Goal: Task Accomplishment & Management: Manage account settings

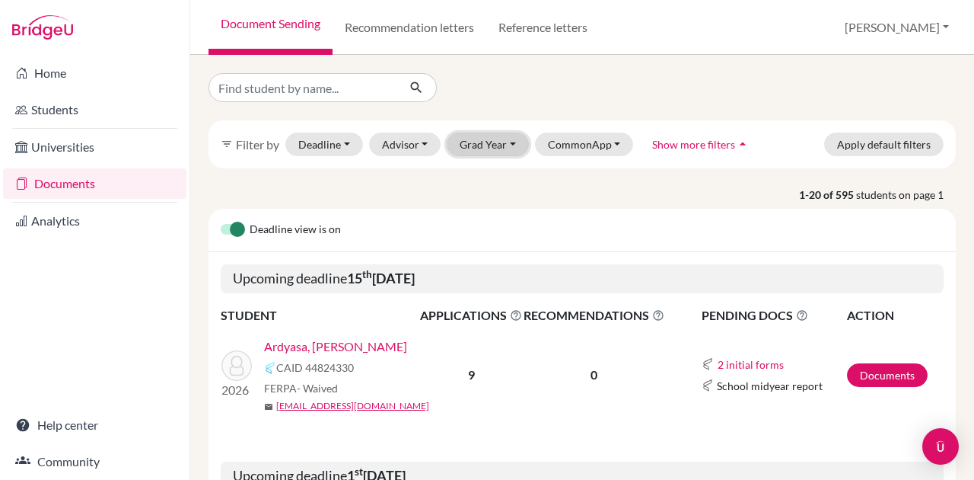
click at [525, 146] on button "Grad Year" at bounding box center [488, 144] width 82 height 24
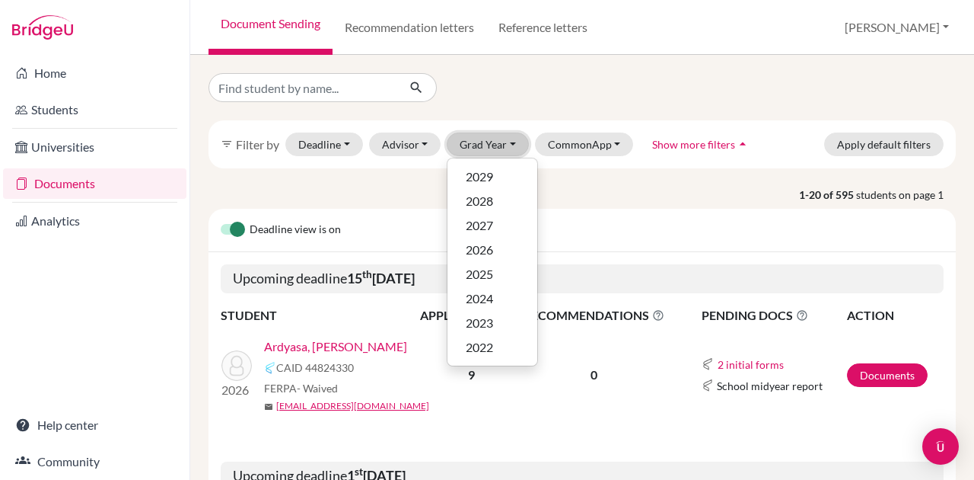
click at [502, 145] on button "Grad Year" at bounding box center [488, 144] width 82 height 24
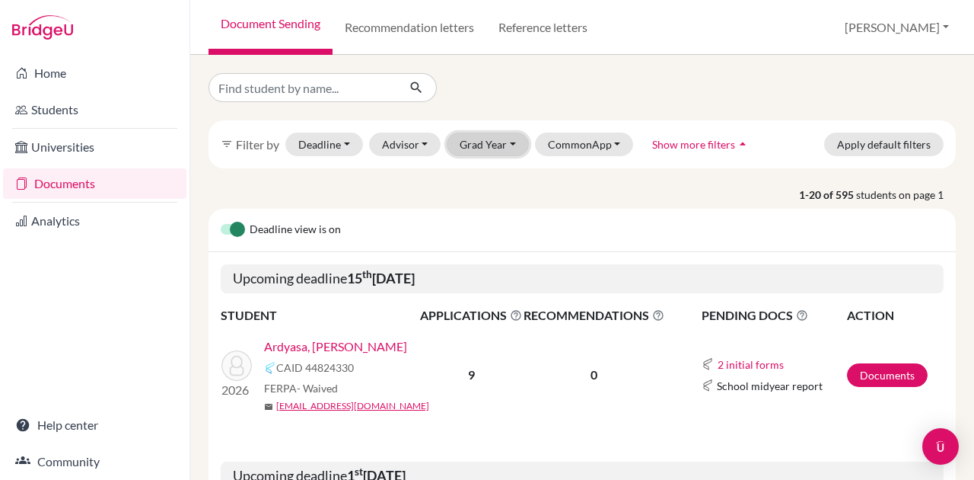
click at [502, 145] on button "Grad Year" at bounding box center [488, 144] width 82 height 24
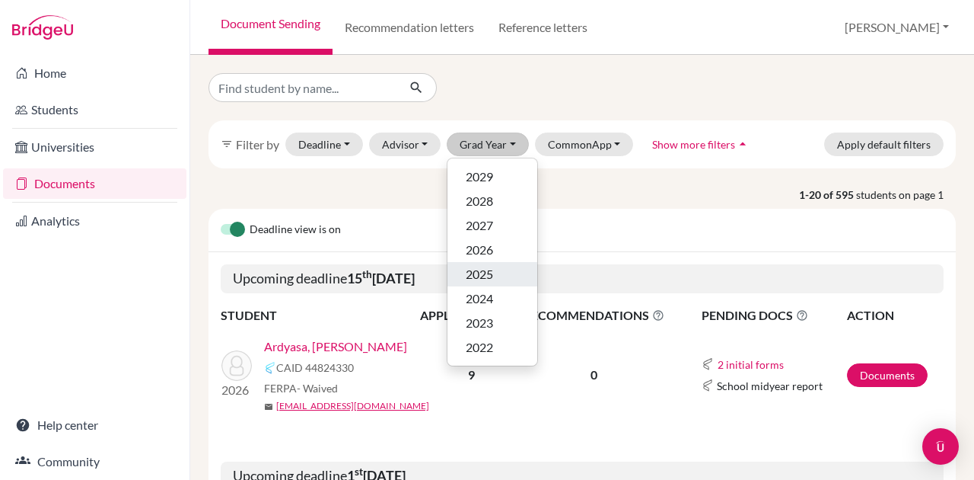
click at [504, 270] on div "2025" at bounding box center [492, 274] width 53 height 18
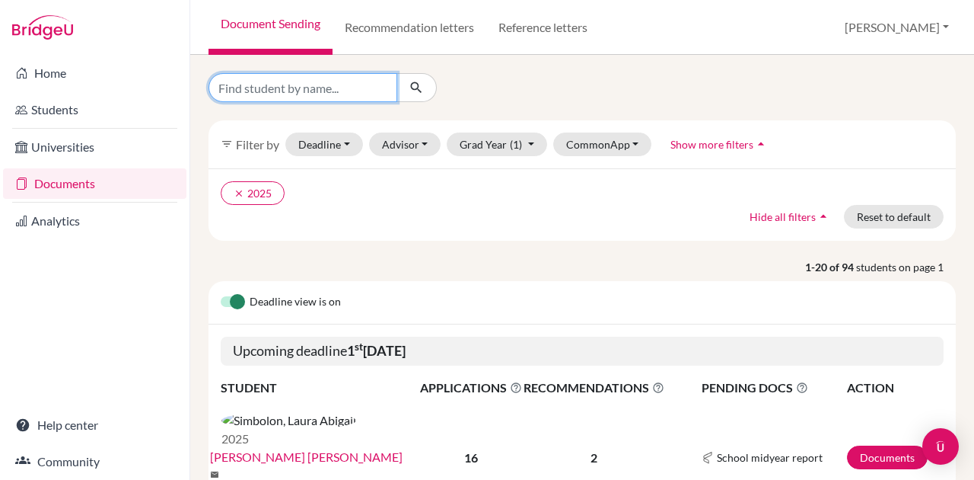
click at [304, 82] on input "Find student by name..." at bounding box center [303, 87] width 189 height 29
type input "alexa"
click button "submit" at bounding box center [417, 87] width 40 height 29
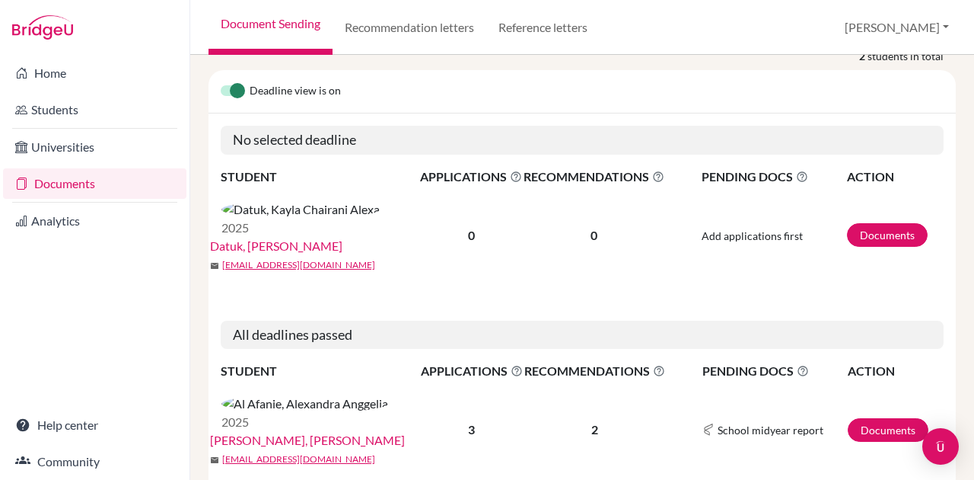
scroll to position [221, 0]
click at [376, 432] on link "[PERSON_NAME], [PERSON_NAME]" at bounding box center [307, 441] width 195 height 18
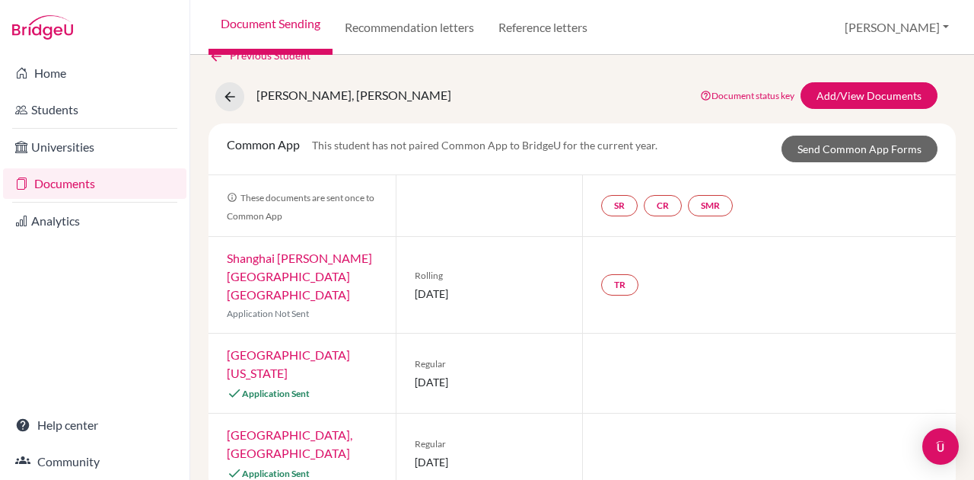
scroll to position [39, 0]
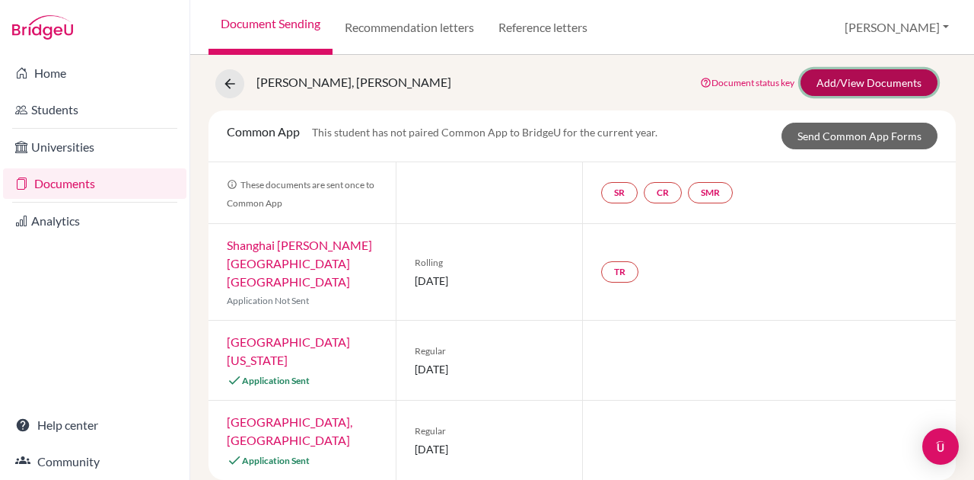
click at [836, 86] on link "Add/View Documents" at bounding box center [869, 82] width 137 height 27
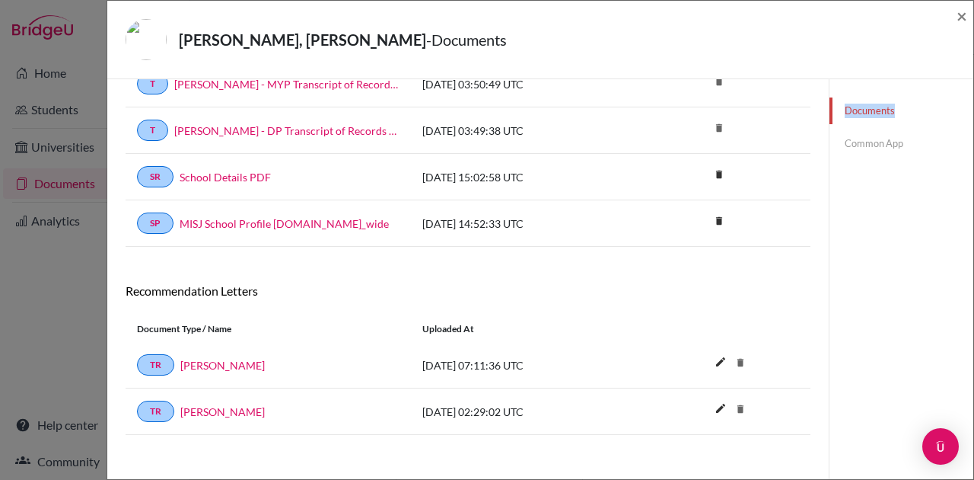
scroll to position [335, 0]
